Goal: Find specific page/section: Find specific page/section

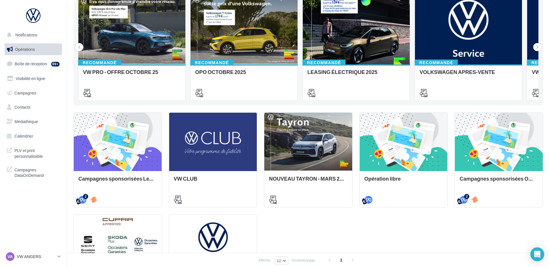
scroll to position [58, 0]
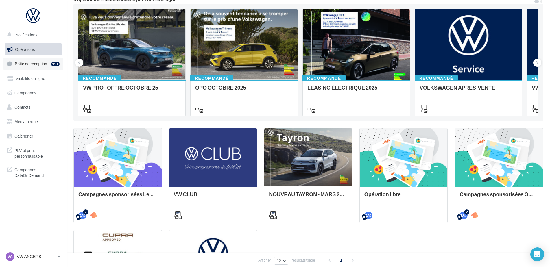
click at [37, 64] on span "Boîte de réception" at bounding box center [31, 63] width 32 height 5
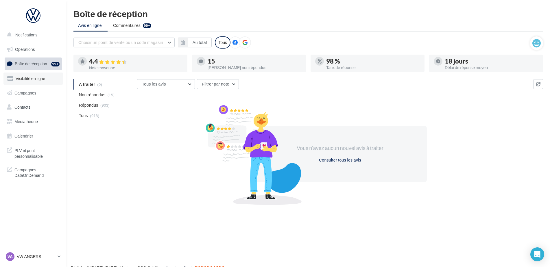
click at [41, 77] on span "Visibilité en ligne" at bounding box center [30, 78] width 29 height 5
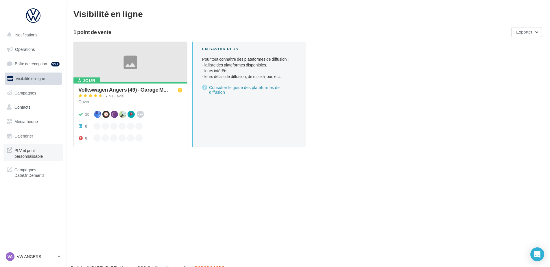
click at [27, 154] on span "PLV et print personnalisable" at bounding box center [36, 152] width 45 height 12
